Goal: Task Accomplishment & Management: Manage account settings

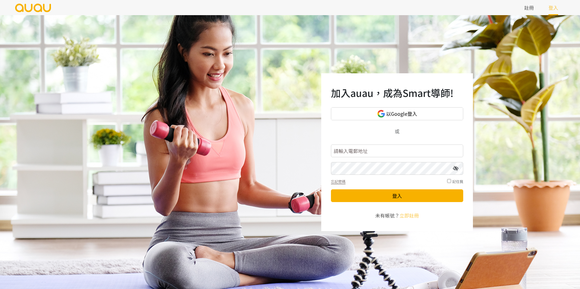
click at [374, 151] on input "text" at bounding box center [397, 151] width 132 height 13
type input "[EMAIL_ADDRESS][DOMAIN_NAME]"
click at [455, 169] on icon at bounding box center [455, 168] width 5 height 5
click at [447, 183] on div "記住我" at bounding box center [455, 180] width 16 height 7
click at [448, 181] on input "checkbox" at bounding box center [449, 181] width 4 height 4
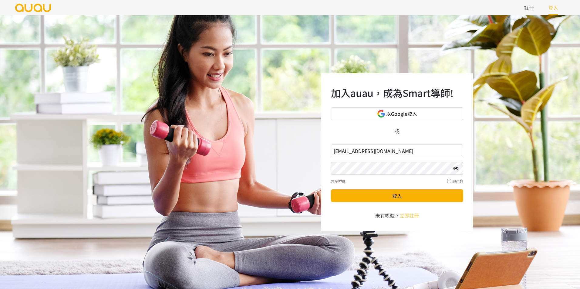
checkbox input "true"
click at [444, 195] on button "登入" at bounding box center [397, 196] width 132 height 13
